Goal: Download file/media

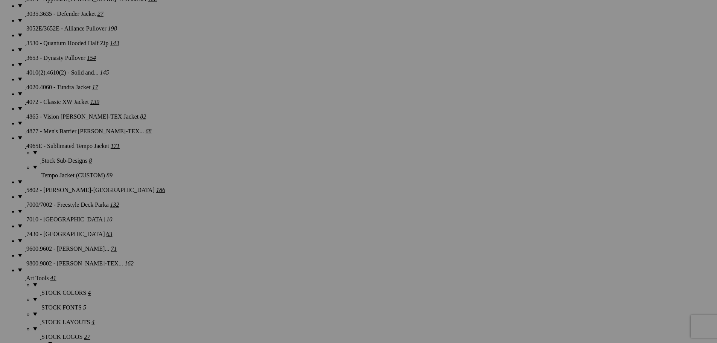
scroll to position [979, 0]
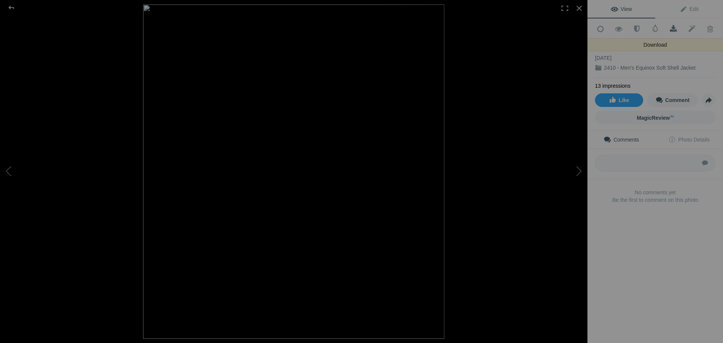
click at [668, 27] on span at bounding box center [673, 29] width 18 height 8
click at [581, 8] on div at bounding box center [579, 8] width 17 height 17
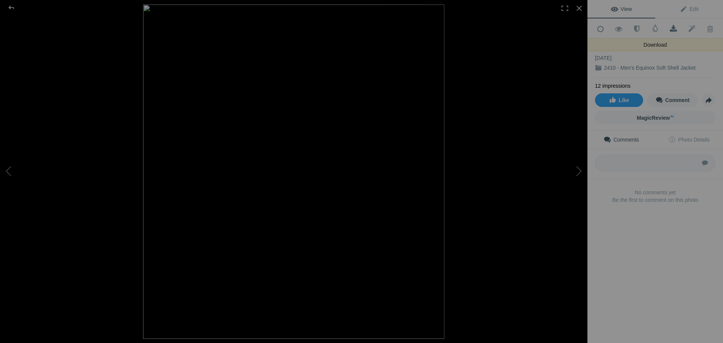
click at [669, 28] on span at bounding box center [673, 29] width 18 height 8
click at [580, 8] on div at bounding box center [579, 8] width 17 height 17
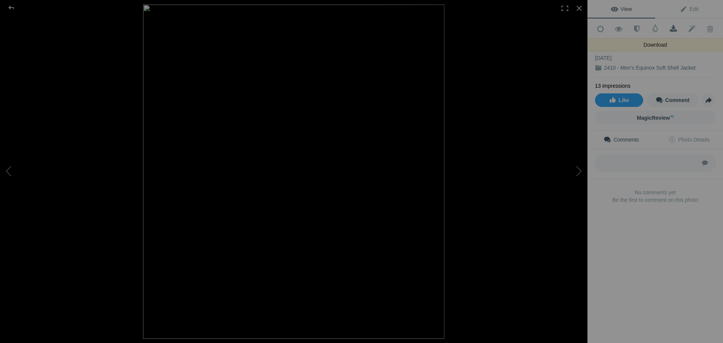
click at [668, 26] on span at bounding box center [673, 29] width 18 height 8
click at [583, 8] on div at bounding box center [579, 8] width 17 height 17
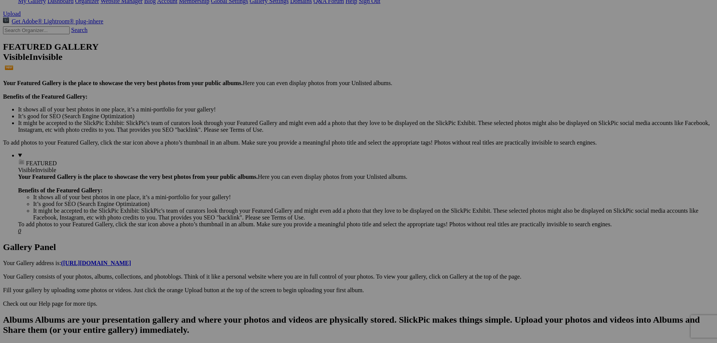
scroll to position [151, 0]
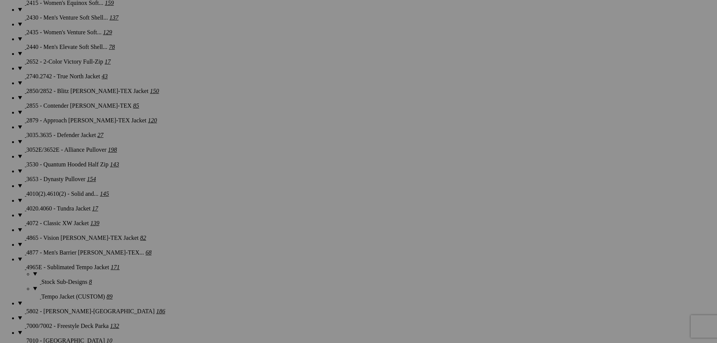
scroll to position [828, 0]
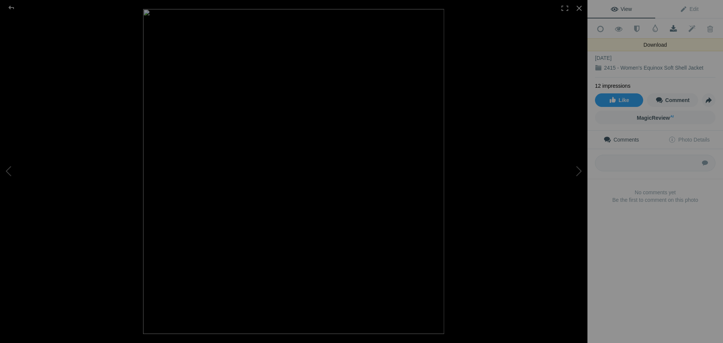
click at [671, 26] on span at bounding box center [673, 29] width 18 height 8
click at [580, 7] on div at bounding box center [579, 8] width 17 height 17
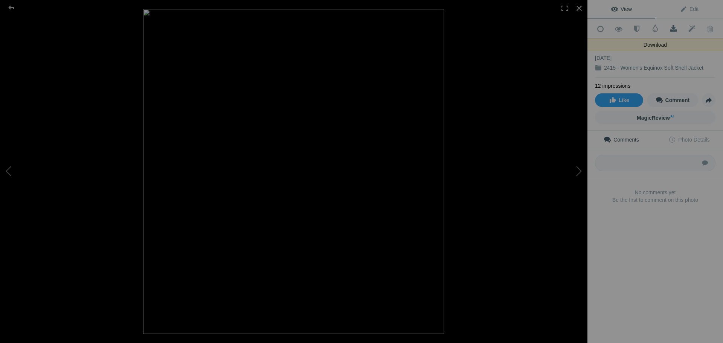
click at [668, 27] on span at bounding box center [673, 29] width 18 height 8
click at [581, 9] on div at bounding box center [579, 8] width 17 height 17
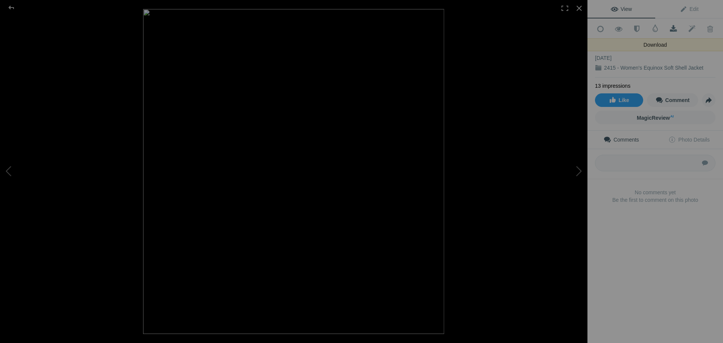
click at [673, 27] on span at bounding box center [673, 29] width 18 height 8
click at [582, 9] on div at bounding box center [579, 8] width 17 height 17
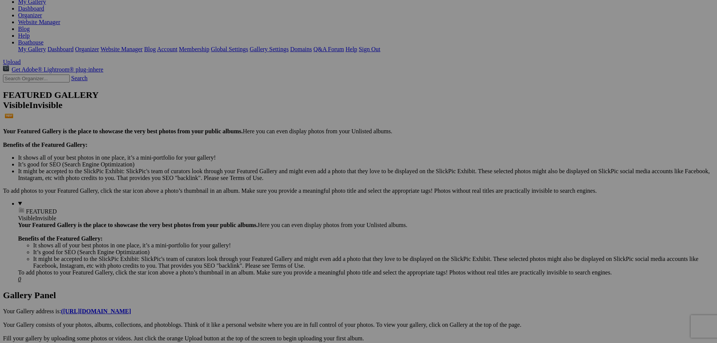
scroll to position [0, 0]
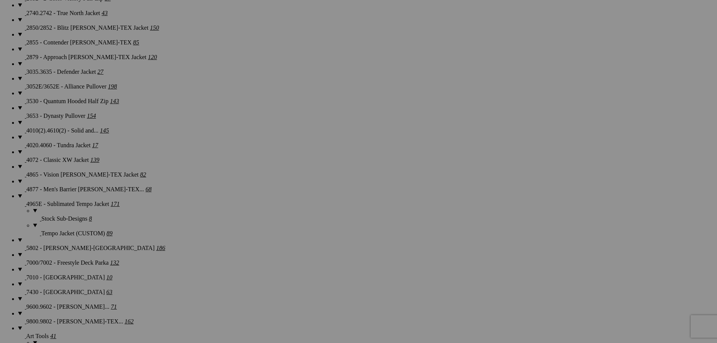
scroll to position [828, 0]
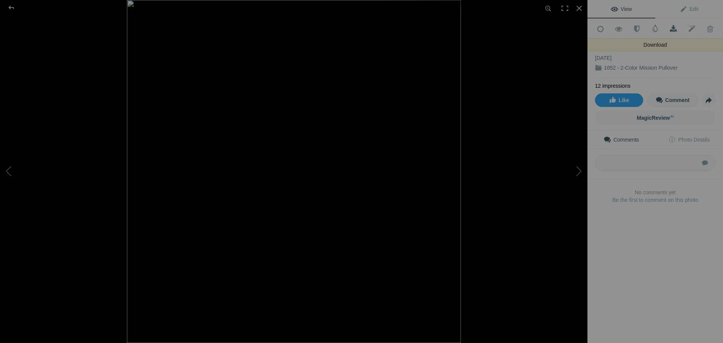
click at [670, 27] on span at bounding box center [673, 29] width 18 height 8
click at [584, 8] on div at bounding box center [579, 8] width 17 height 17
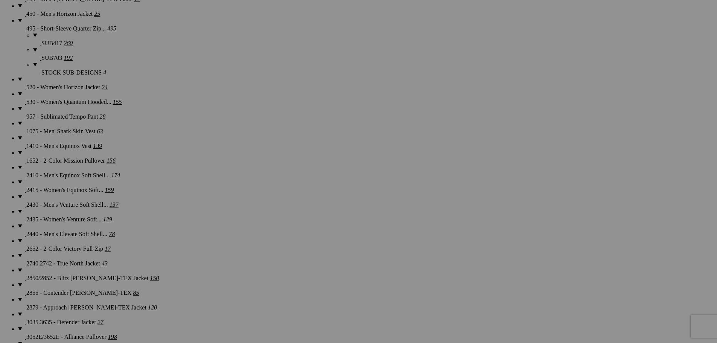
scroll to position [640, 0]
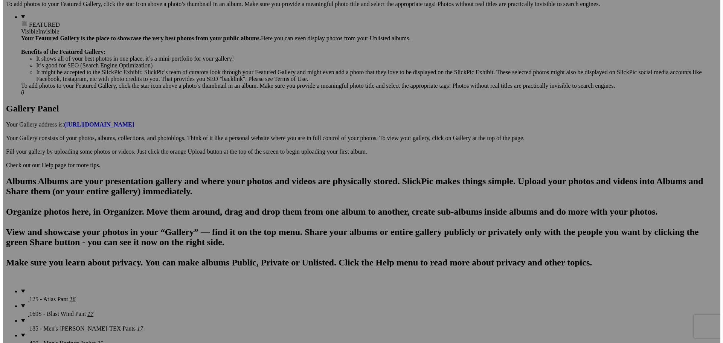
scroll to position [27, 0]
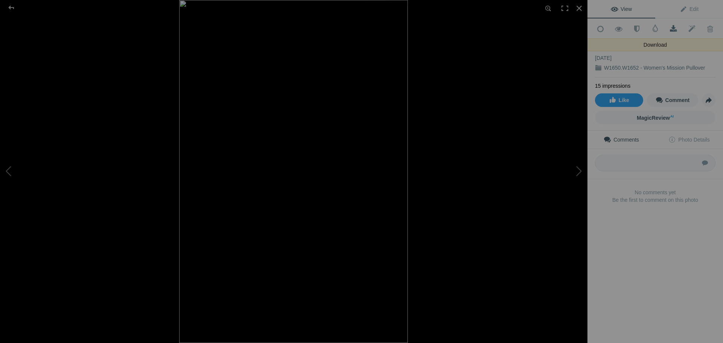
click at [669, 28] on span at bounding box center [673, 29] width 18 height 8
